Goal: Navigation & Orientation: Find specific page/section

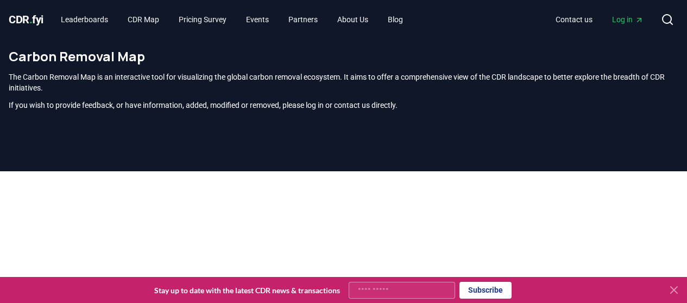
scroll to position [141, 0]
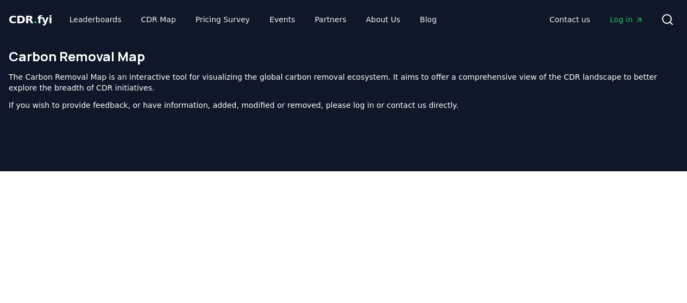
scroll to position [141, 0]
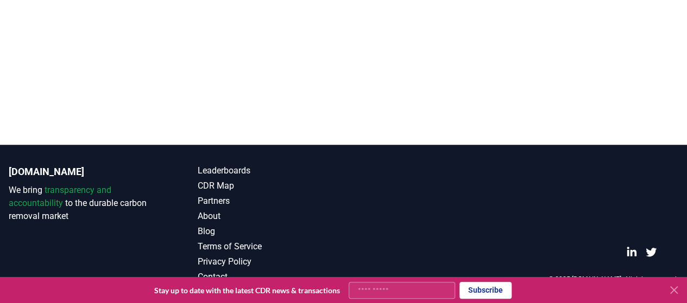
scroll to position [141, 0]
